Goal: Task Accomplishment & Management: Complete application form

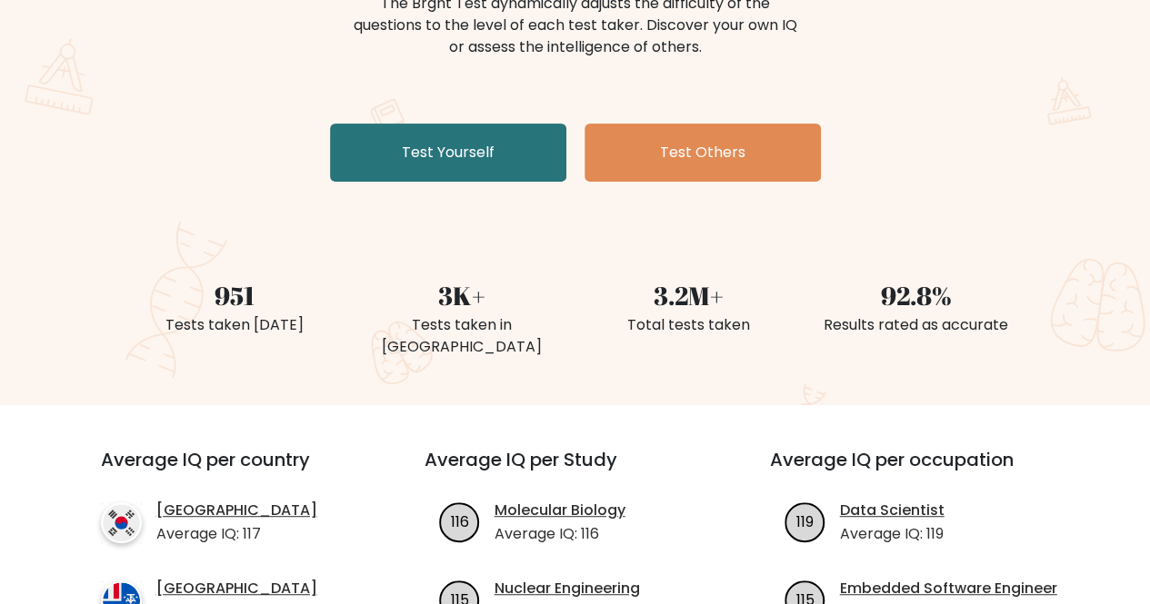
scroll to position [264, 0]
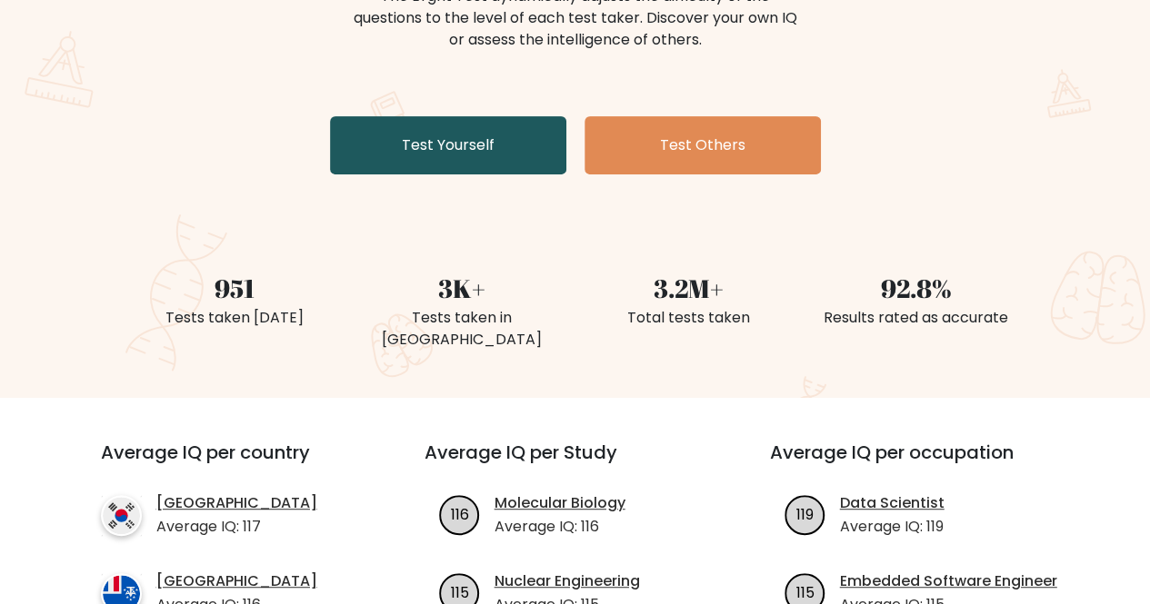
click at [454, 164] on link "Test Yourself" at bounding box center [448, 145] width 236 height 58
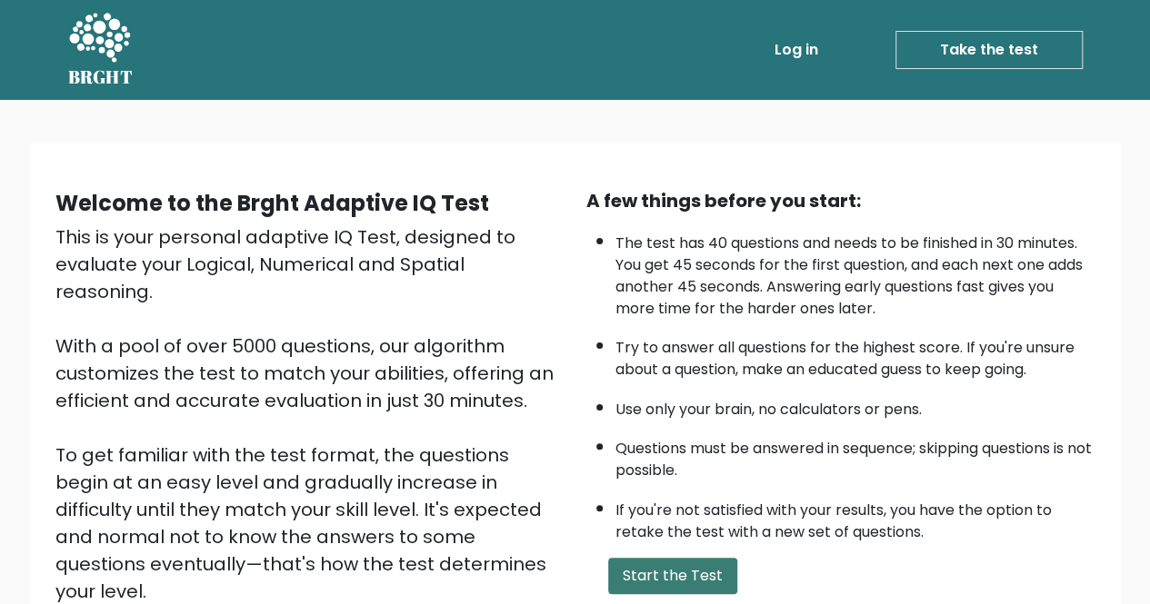
click at [663, 572] on button "Start the Test" at bounding box center [672, 576] width 129 height 36
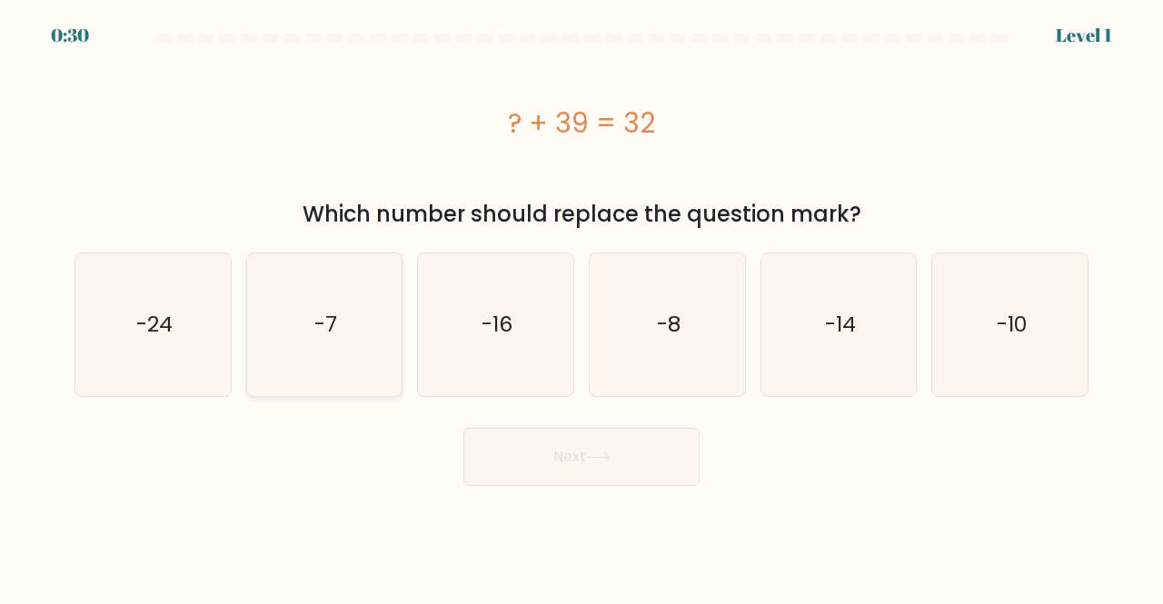
click at [304, 342] on icon "-7" at bounding box center [325, 325] width 143 height 143
click at [582, 307] on input "b. -7" at bounding box center [582, 305] width 1 height 5
radio input "true"
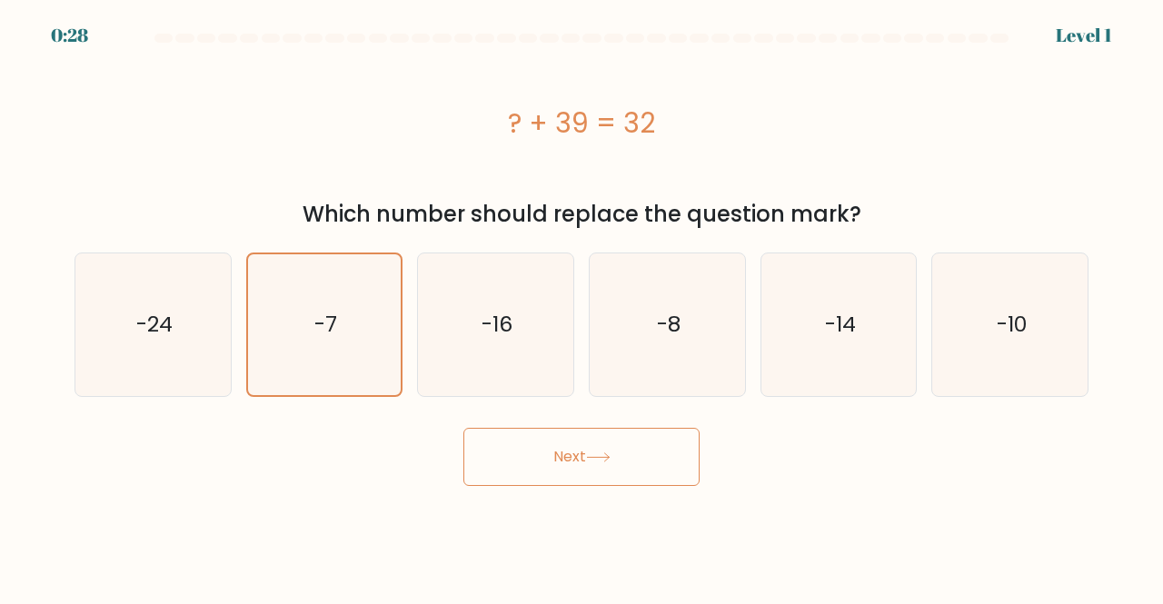
click at [577, 456] on button "Next" at bounding box center [581, 457] width 236 height 58
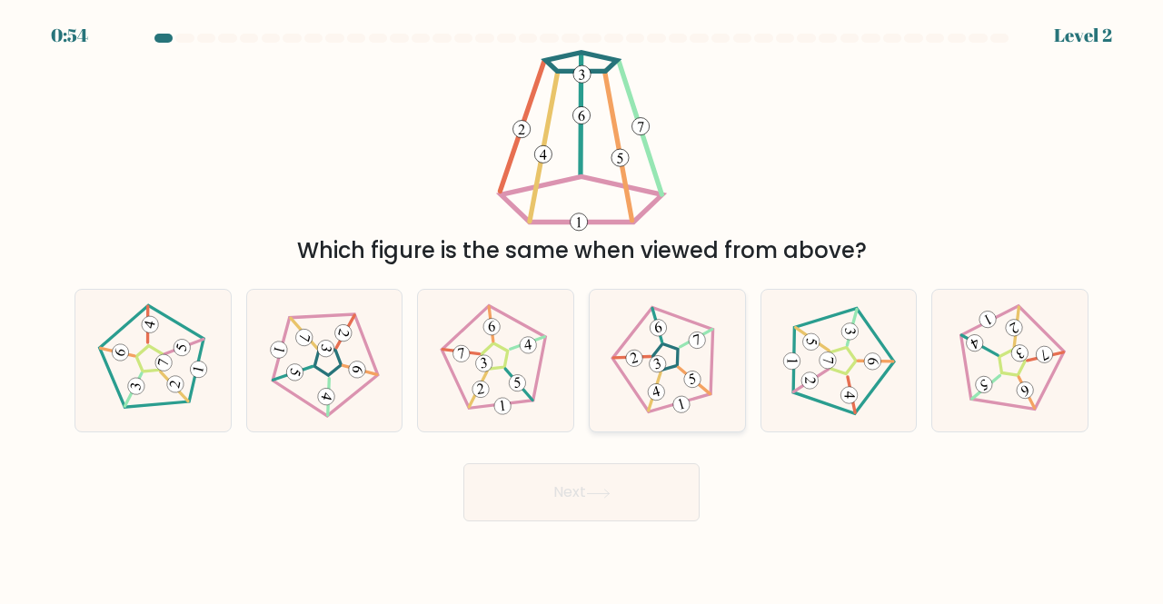
click at [679, 403] on 778 at bounding box center [681, 405] width 21 height 21
click at [582, 307] on input "d." at bounding box center [582, 305] width 1 height 5
radio input "true"
click at [623, 513] on button "Next" at bounding box center [581, 492] width 236 height 58
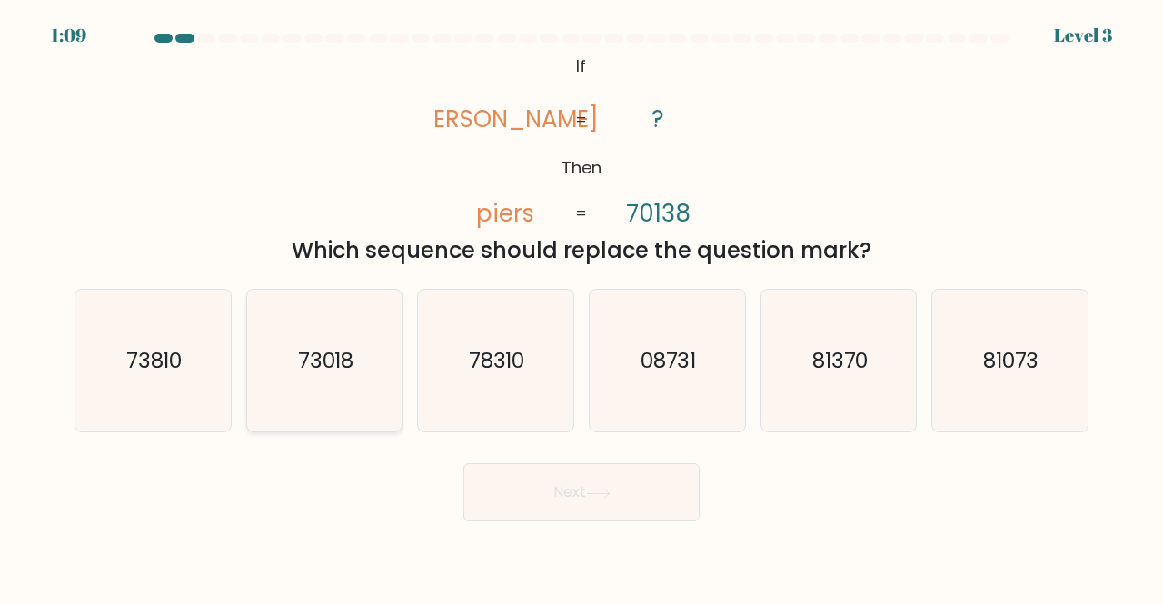
click at [345, 372] on text "73018" at bounding box center [326, 360] width 56 height 30
click at [582, 307] on input "b. 73018" at bounding box center [582, 305] width 1 height 5
radio input "true"
click at [552, 483] on button "Next" at bounding box center [581, 492] width 236 height 58
